Goal: Task Accomplishment & Management: Use online tool/utility

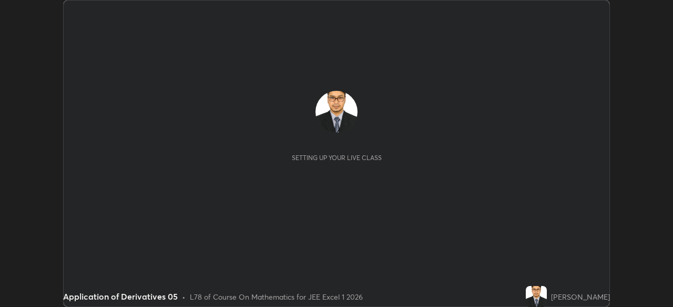
scroll to position [307, 672]
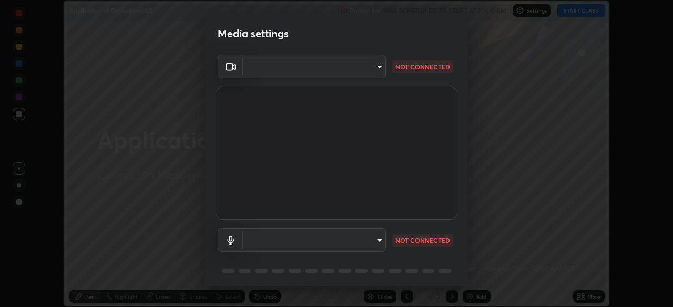
type input "913022e3bbb337ef4c56a3a1bc1945278763e83ed23a96943dce605de8dfc656"
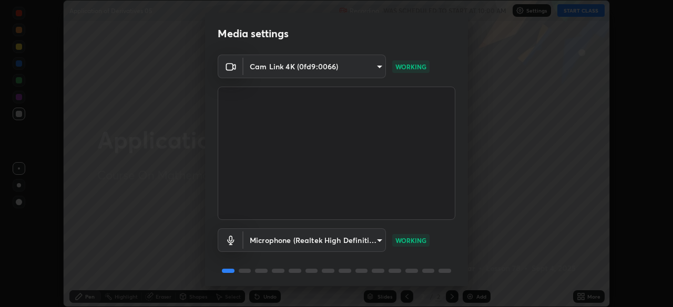
click at [296, 241] on body "Erase all Application of Derivatives 05 Recording WAS SCHEDULED TO START AT 10:…" at bounding box center [336, 153] width 673 height 307
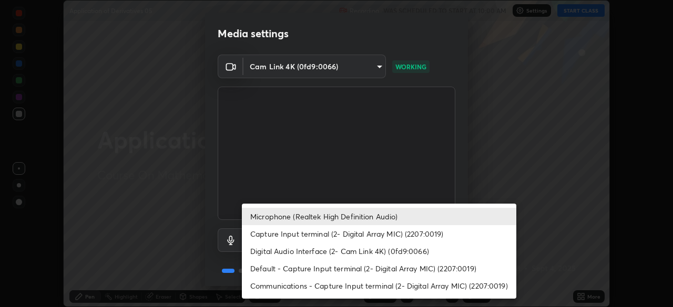
click at [280, 270] on li "Default - Capture Input terminal (2- Digital Array MIC) (2207:0019)" at bounding box center [379, 268] width 274 height 17
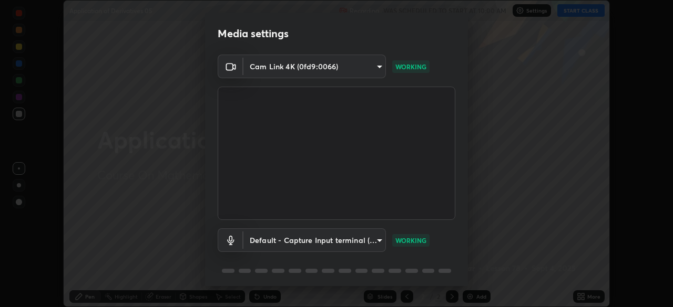
scroll to position [37, 0]
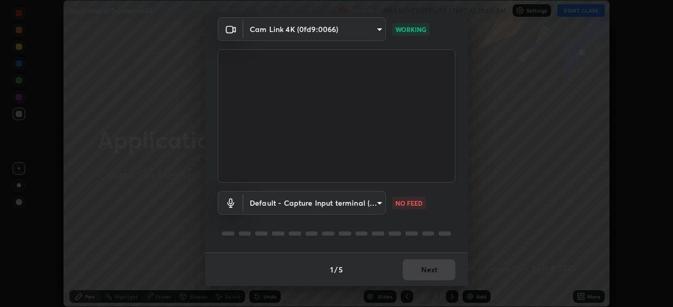
click at [295, 203] on body "Erase all Application of Derivatives 05 Recording WAS SCHEDULED TO START AT 10:…" at bounding box center [336, 153] width 673 height 307
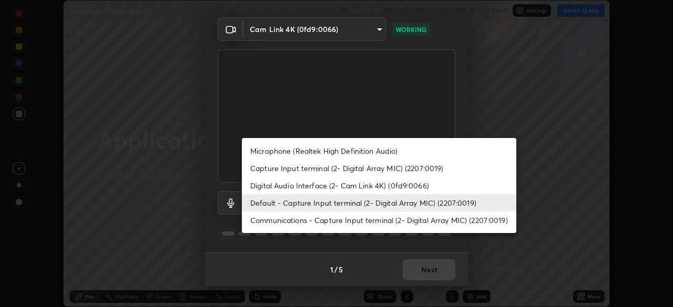
click at [299, 150] on li "Microphone (Realtek High Definition Audio)" at bounding box center [379, 150] width 274 height 17
type input "bef04e412724abd94ab17f51c46c94050894f67992973f842b18f11041e0dab1"
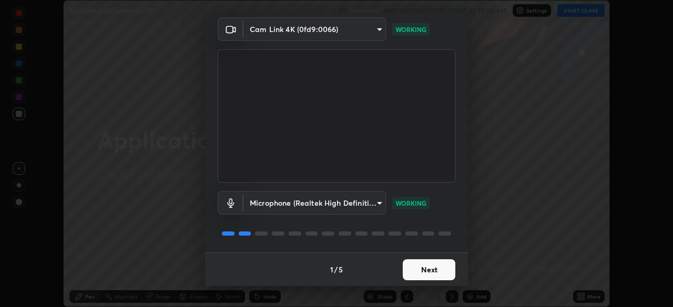
click at [417, 269] on button "Next" at bounding box center [429, 270] width 53 height 21
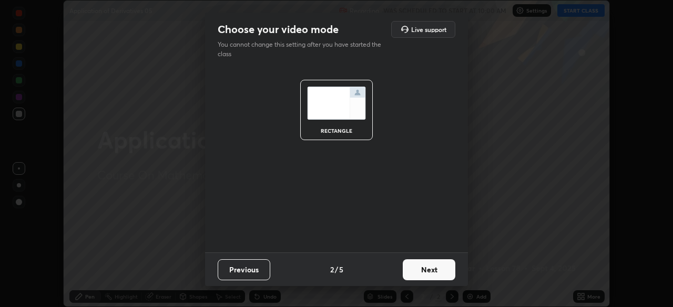
scroll to position [0, 0]
click at [420, 271] on button "Next" at bounding box center [429, 270] width 53 height 21
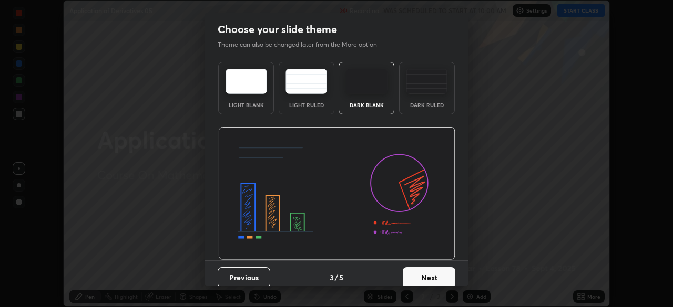
click at [427, 275] on button "Next" at bounding box center [429, 277] width 53 height 21
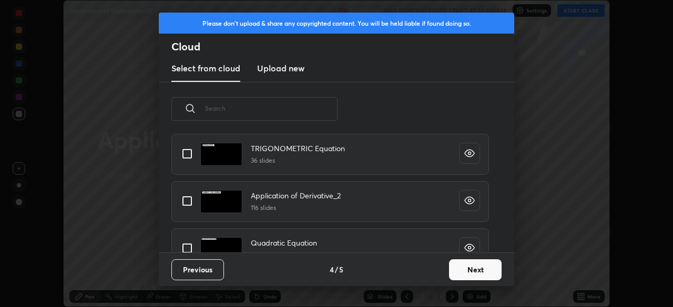
scroll to position [795, 0]
click at [187, 199] on input "grid" at bounding box center [187, 200] width 22 height 22
checkbox input "true"
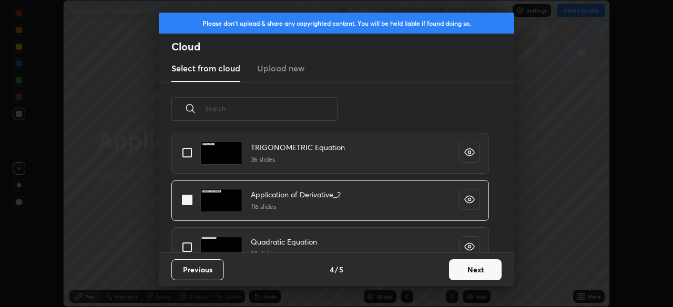
click at [470, 275] on button "Next" at bounding box center [475, 270] width 53 height 21
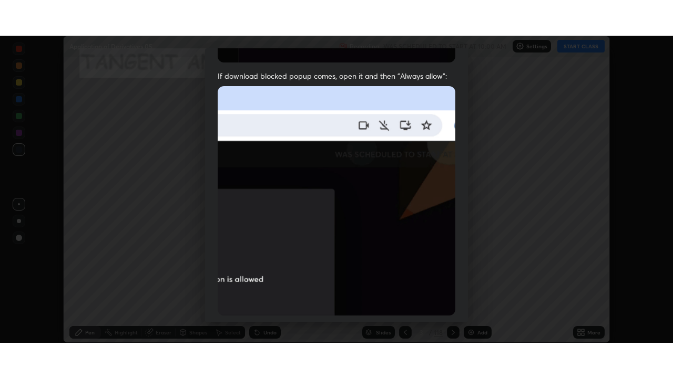
scroll to position [252, 0]
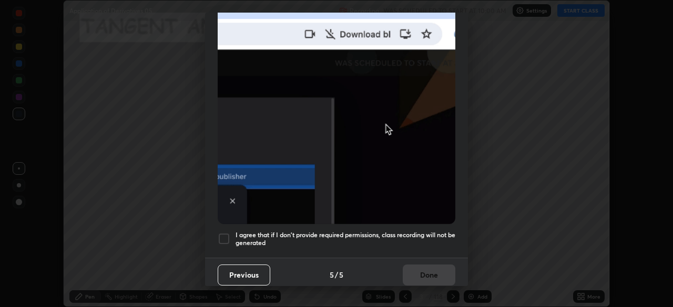
click at [225, 233] on div at bounding box center [224, 239] width 13 height 13
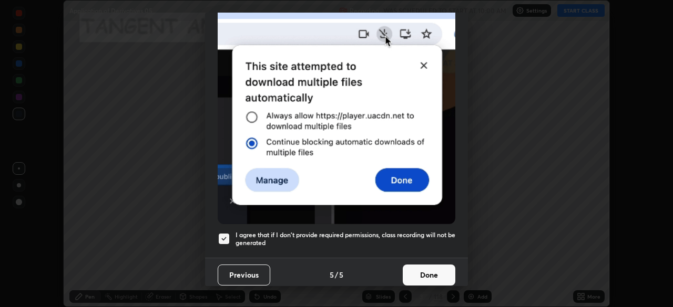
click at [427, 275] on button "Done" at bounding box center [429, 275] width 53 height 21
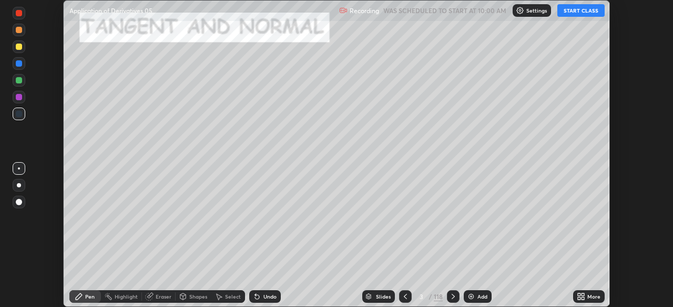
click at [590, 298] on div "More" at bounding box center [593, 296] width 13 height 5
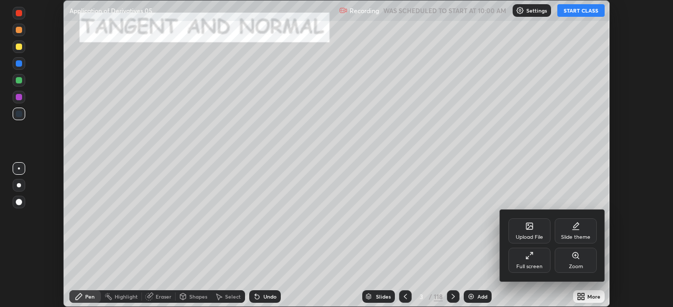
click at [536, 259] on div "Full screen" at bounding box center [529, 260] width 42 height 25
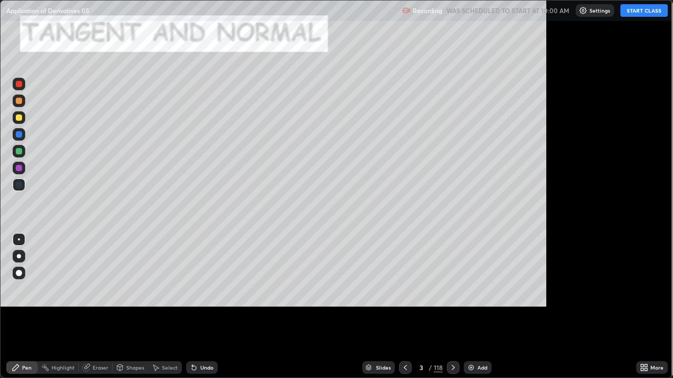
scroll to position [378, 673]
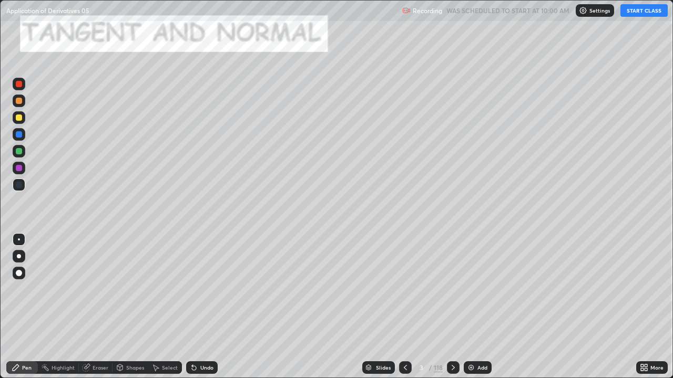
click at [639, 13] on button "START CLASS" at bounding box center [643, 10] width 47 height 13
click at [434, 307] on div "118" at bounding box center [438, 367] width 9 height 9
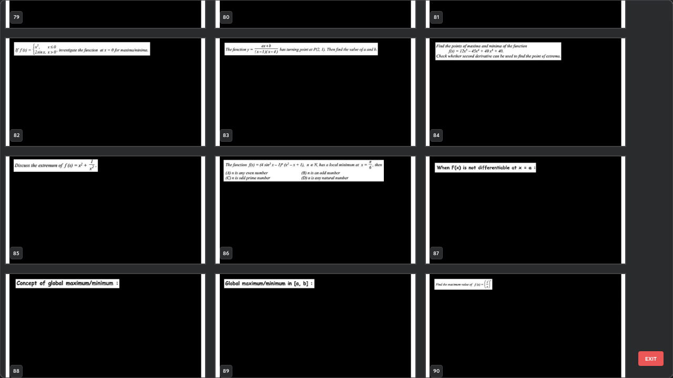
scroll to position [3155, 0]
click at [354, 229] on img "grid" at bounding box center [314, 211] width 199 height 108
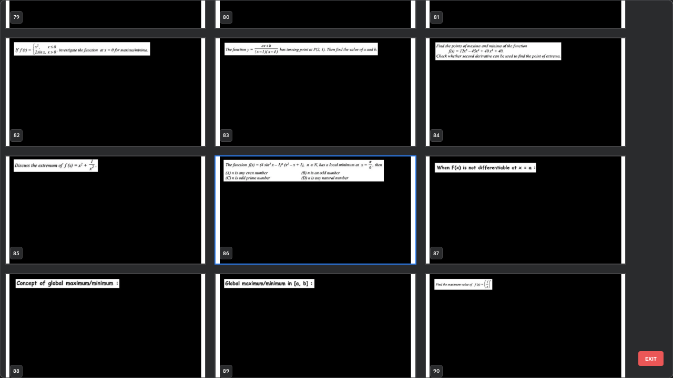
click at [354, 229] on img "grid" at bounding box center [314, 211] width 199 height 108
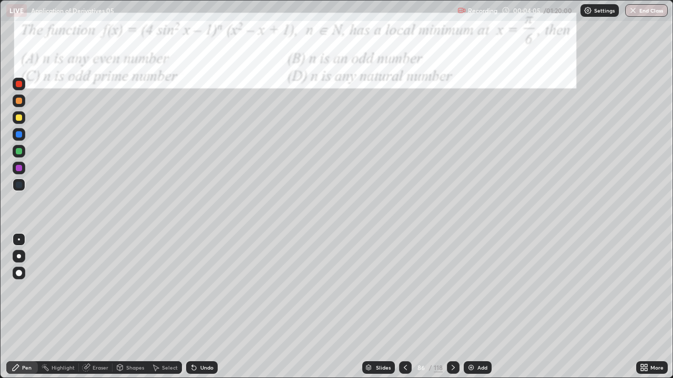
click at [18, 153] on div at bounding box center [19, 151] width 6 height 6
click at [17, 169] on div at bounding box center [19, 168] width 6 height 6
click at [17, 120] on div at bounding box center [19, 118] width 6 height 6
click at [451, 307] on icon at bounding box center [453, 368] width 8 height 8
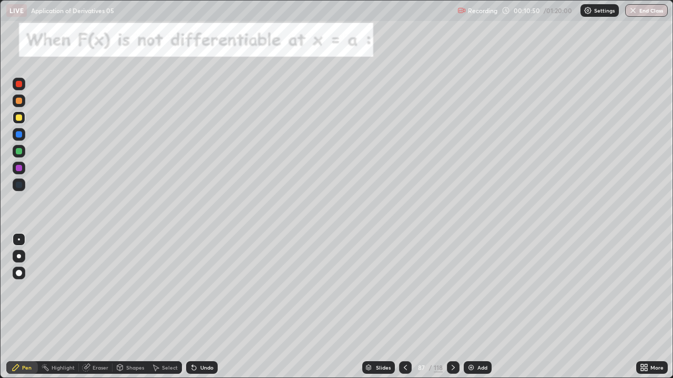
click at [451, 307] on icon at bounding box center [452, 367] width 3 height 5
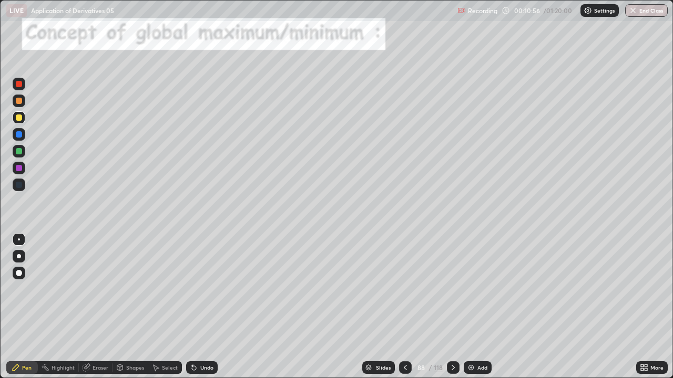
click at [452, 307] on icon at bounding box center [453, 368] width 8 height 8
click at [451, 307] on icon at bounding box center [453, 368] width 8 height 8
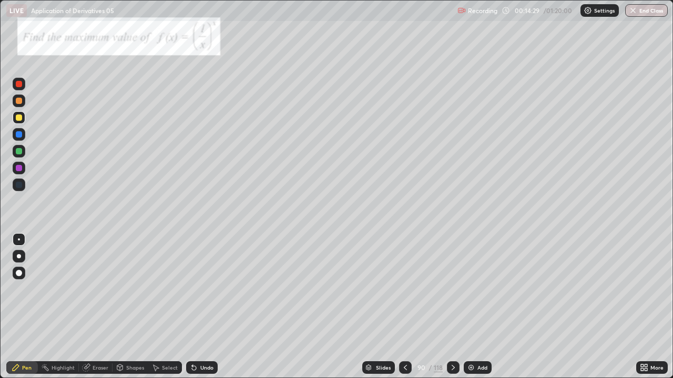
click at [19, 151] on div at bounding box center [19, 151] width 6 height 6
click at [18, 135] on div at bounding box center [19, 134] width 6 height 6
click at [21, 167] on div at bounding box center [19, 168] width 6 height 6
click at [197, 307] on div "Undo" at bounding box center [202, 368] width 32 height 13
click at [18, 118] on div at bounding box center [19, 118] width 6 height 6
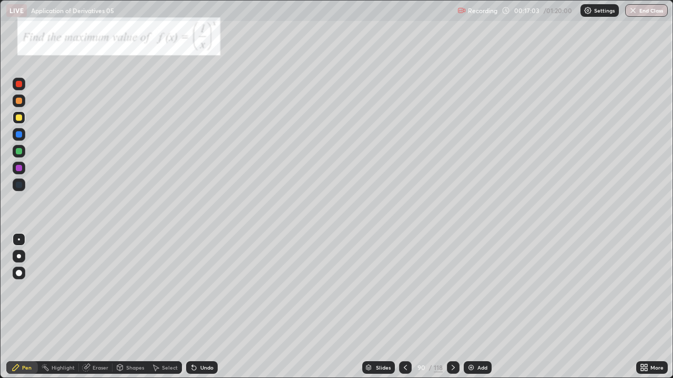
click at [18, 151] on div at bounding box center [19, 151] width 6 height 6
click at [452, 307] on icon at bounding box center [453, 368] width 8 height 8
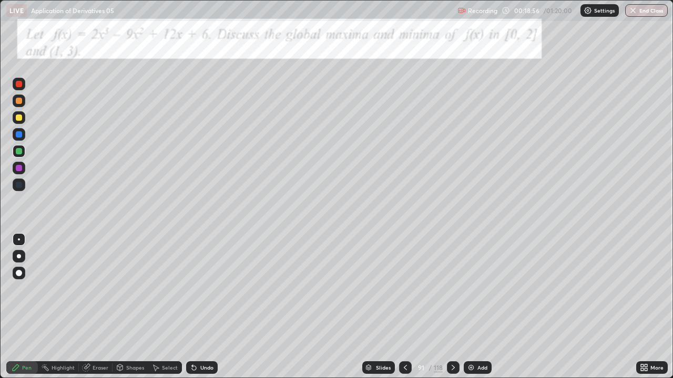
click at [18, 119] on div at bounding box center [19, 118] width 6 height 6
click at [16, 151] on div at bounding box center [19, 151] width 6 height 6
click at [19, 169] on div at bounding box center [19, 168] width 6 height 6
click at [19, 135] on div at bounding box center [19, 134] width 6 height 6
click at [18, 153] on div at bounding box center [19, 151] width 6 height 6
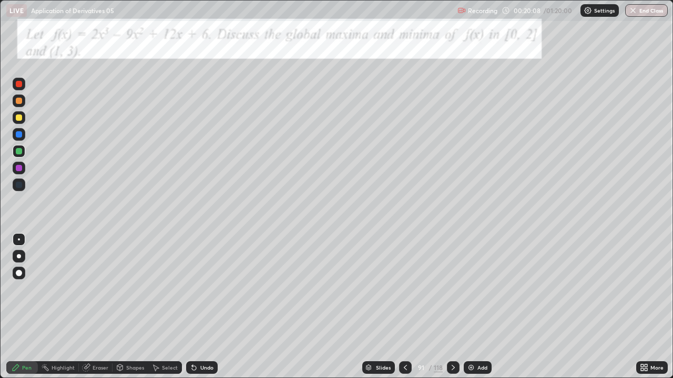
click at [18, 170] on div at bounding box center [19, 168] width 6 height 6
click at [18, 118] on div at bounding box center [19, 118] width 6 height 6
click at [18, 135] on div at bounding box center [19, 134] width 6 height 6
click at [200, 307] on div "Undo" at bounding box center [206, 367] width 13 height 5
click at [204, 307] on div "Undo" at bounding box center [206, 367] width 13 height 5
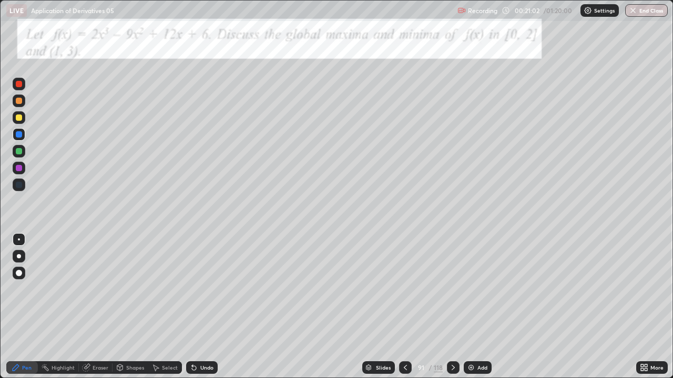
click at [204, 307] on div "Undo" at bounding box center [206, 367] width 13 height 5
click at [452, 307] on icon at bounding box center [452, 367] width 3 height 5
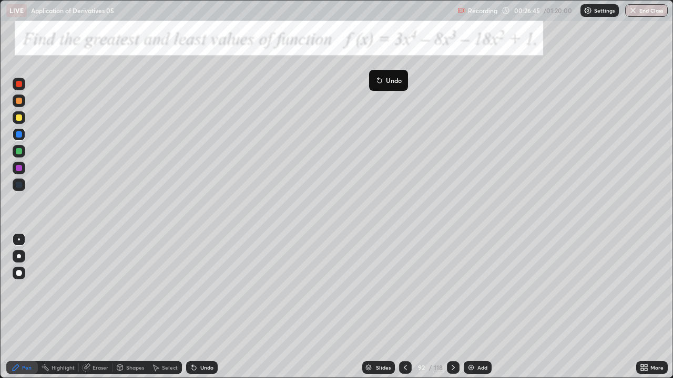
click at [378, 78] on icon at bounding box center [377, 78] width 1 height 1
click at [205, 307] on div "Undo" at bounding box center [206, 367] width 13 height 5
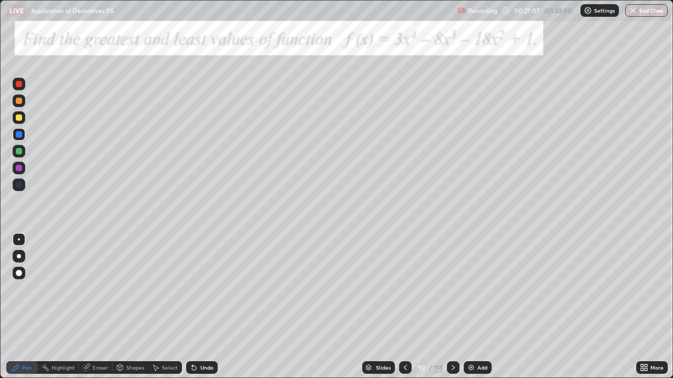
click at [207, 307] on div "Undo" at bounding box center [206, 367] width 13 height 5
click at [19, 117] on div at bounding box center [19, 118] width 6 height 6
click at [200, 307] on div "Undo" at bounding box center [202, 368] width 32 height 13
click at [200, 307] on div "Undo" at bounding box center [206, 367] width 13 height 5
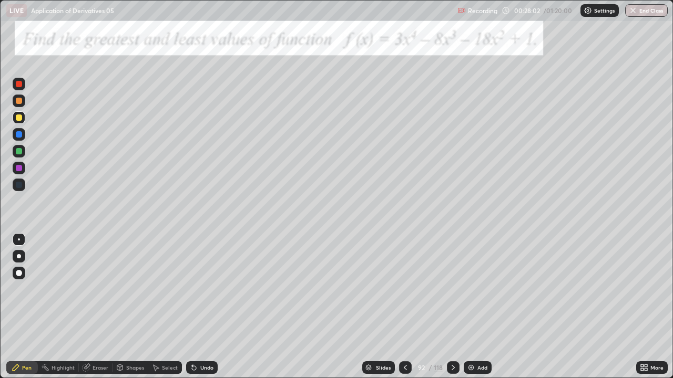
click at [200, 307] on div "Undo" at bounding box center [206, 367] width 13 height 5
click at [197, 307] on div "Undo" at bounding box center [202, 368] width 32 height 13
click at [202, 307] on div "Undo" at bounding box center [206, 367] width 13 height 5
click at [452, 307] on icon at bounding box center [453, 368] width 8 height 8
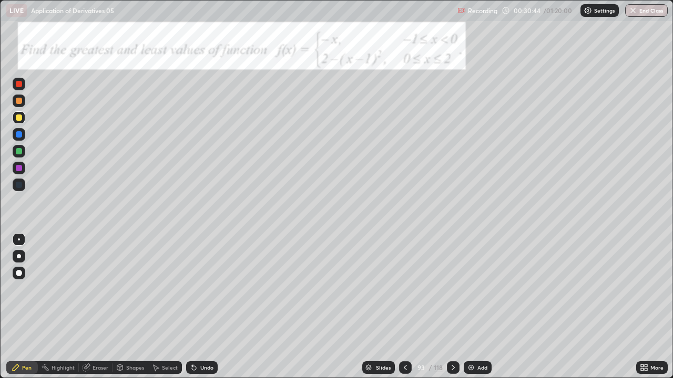
click at [13, 104] on div at bounding box center [19, 101] width 13 height 13
click at [452, 307] on icon at bounding box center [453, 368] width 8 height 8
click at [202, 307] on div "Undo" at bounding box center [206, 367] width 13 height 5
click at [203, 307] on div "Undo" at bounding box center [206, 367] width 13 height 5
click at [451, 307] on icon at bounding box center [453, 368] width 8 height 8
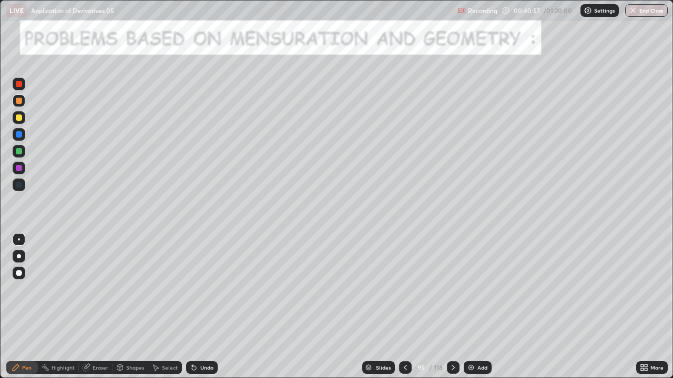
click at [451, 307] on icon at bounding box center [453, 368] width 8 height 8
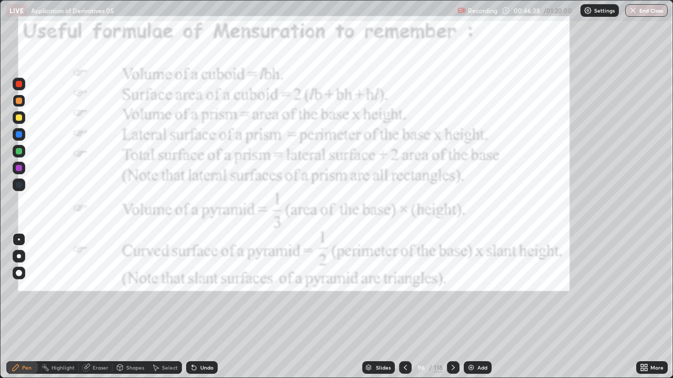
click at [452, 307] on icon at bounding box center [453, 368] width 8 height 8
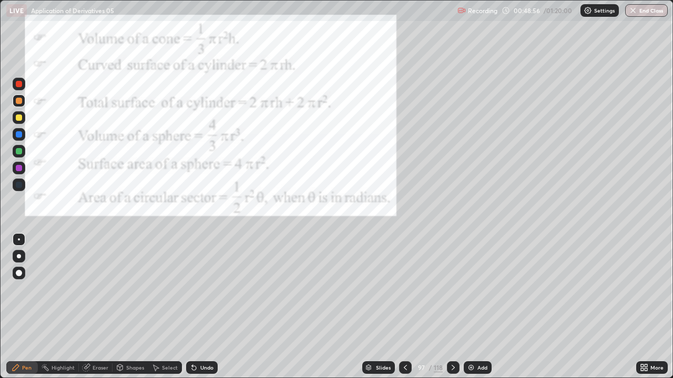
click at [452, 307] on icon at bounding box center [453, 368] width 8 height 8
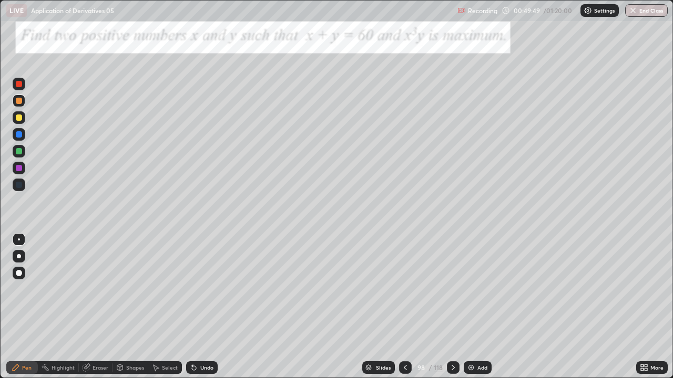
click at [207, 307] on div "Undo" at bounding box center [206, 367] width 13 height 5
click at [18, 154] on div at bounding box center [19, 151] width 6 height 6
click at [452, 307] on icon at bounding box center [453, 368] width 8 height 8
click at [18, 118] on div at bounding box center [19, 118] width 6 height 6
click at [18, 152] on div at bounding box center [19, 151] width 6 height 6
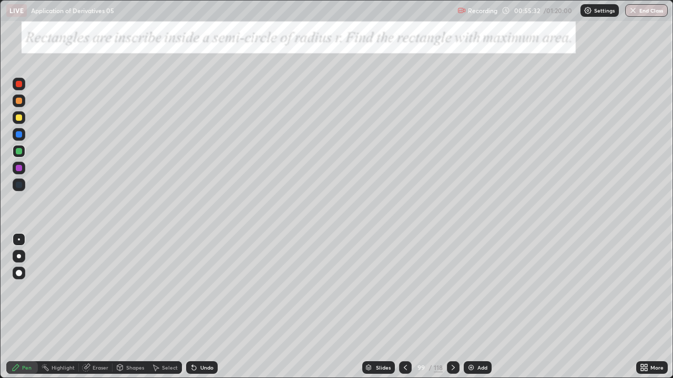
click at [18, 102] on div at bounding box center [19, 101] width 6 height 6
click at [452, 307] on icon at bounding box center [453, 368] width 8 height 8
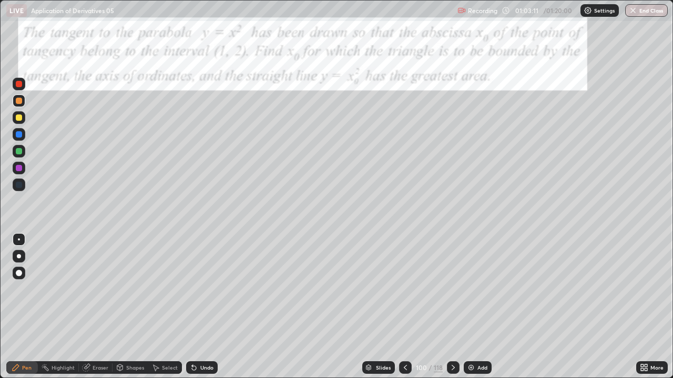
click at [200, 307] on div "Undo" at bounding box center [206, 367] width 13 height 5
click at [17, 153] on div at bounding box center [19, 151] width 6 height 6
click at [19, 116] on div at bounding box center [19, 118] width 6 height 6
click at [204, 307] on div "Undo" at bounding box center [206, 367] width 13 height 5
click at [203, 307] on div "Undo" at bounding box center [206, 367] width 13 height 5
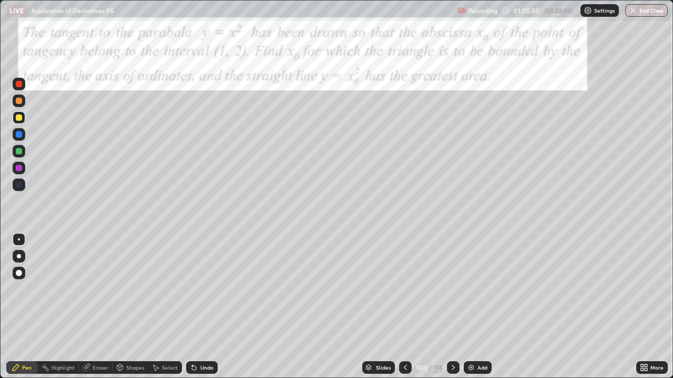
click at [19, 167] on div at bounding box center [19, 168] width 6 height 6
click at [451, 307] on icon at bounding box center [453, 368] width 8 height 8
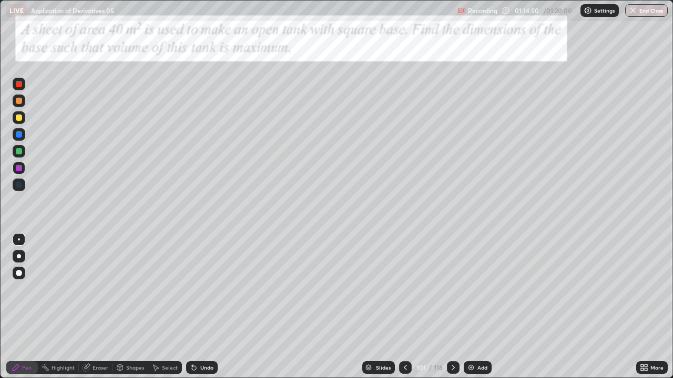
click at [642, 16] on button "End Class" at bounding box center [646, 10] width 43 height 13
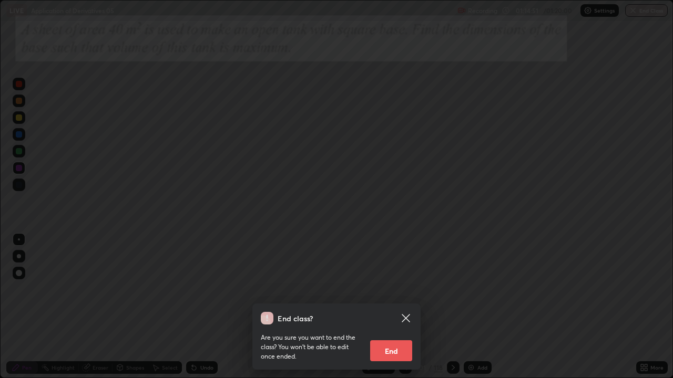
click at [393, 307] on button "End" at bounding box center [391, 351] width 42 height 21
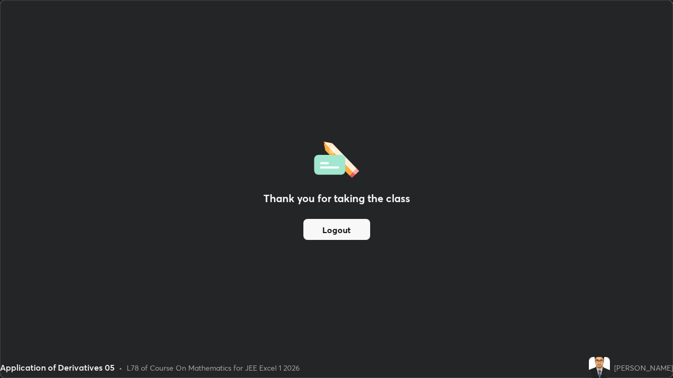
click at [346, 233] on button "Logout" at bounding box center [336, 229] width 67 height 21
